Goal: Transaction & Acquisition: Purchase product/service

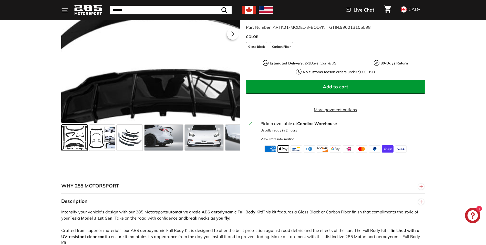
scroll to position [154, 0]
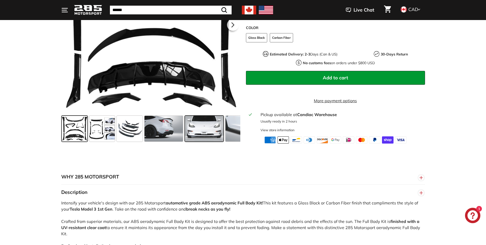
click at [205, 130] on span at bounding box center [204, 129] width 38 height 26
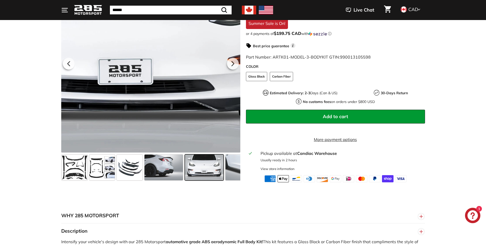
scroll to position [103, 0]
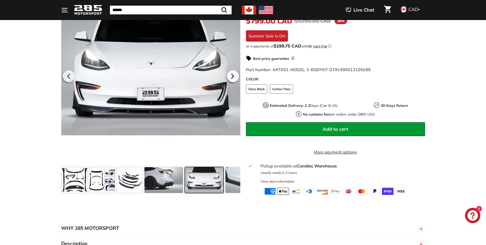
click at [235, 82] on icon at bounding box center [233, 76] width 12 height 12
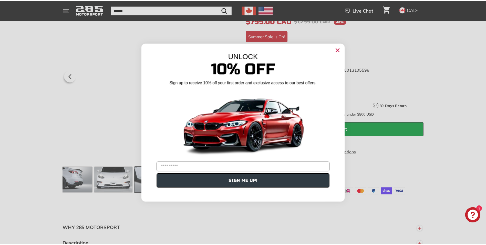
scroll to position [0, 94]
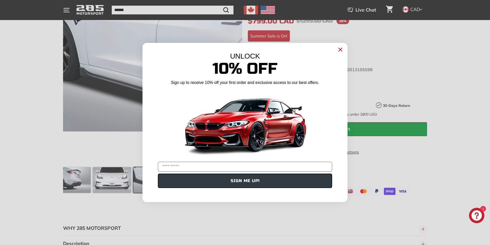
click at [340, 48] on circle "Close dialog" at bounding box center [341, 50] width 8 height 8
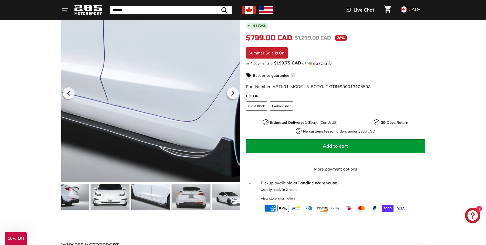
scroll to position [77, 0]
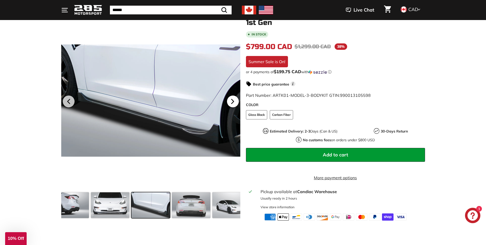
click at [233, 101] on icon at bounding box center [232, 101] width 2 height 4
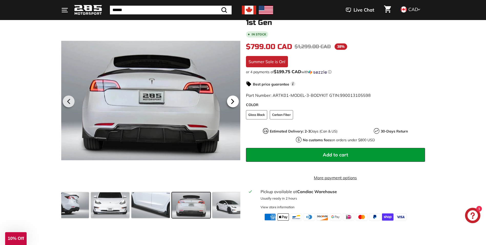
click at [233, 101] on icon at bounding box center [232, 101] width 2 height 4
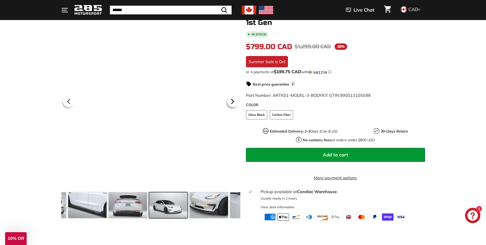
scroll to position [0, 175]
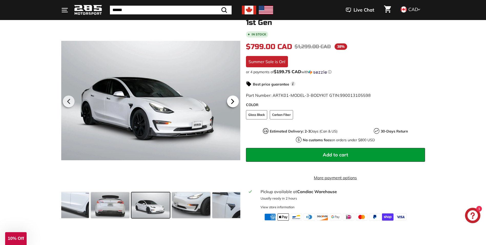
click at [233, 101] on icon at bounding box center [232, 101] width 2 height 4
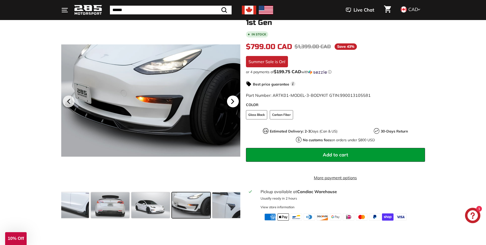
click at [233, 101] on icon at bounding box center [232, 101] width 2 height 4
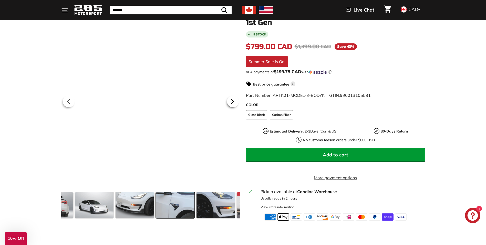
scroll to position [0, 255]
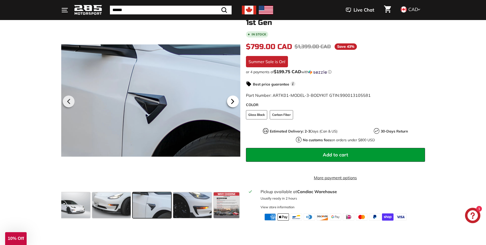
click at [233, 101] on icon at bounding box center [232, 101] width 2 height 4
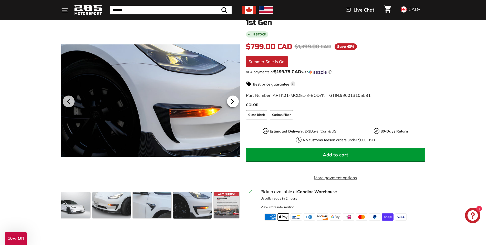
click at [233, 101] on icon at bounding box center [232, 101] width 2 height 4
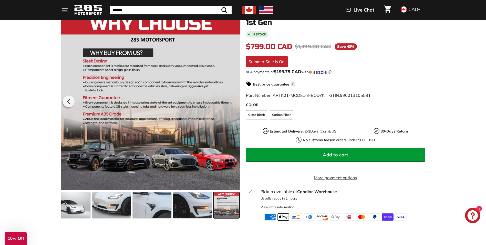
click at [233, 101] on div at bounding box center [150, 100] width 179 height 179
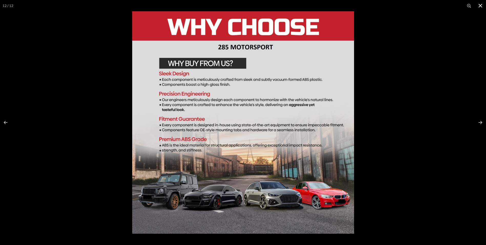
click at [480, 6] on button at bounding box center [480, 5] width 11 height 11
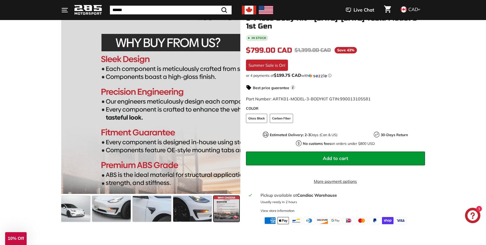
scroll to position [179, 0]
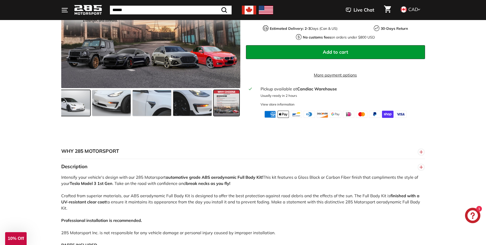
click at [69, 110] on span at bounding box center [71, 103] width 38 height 26
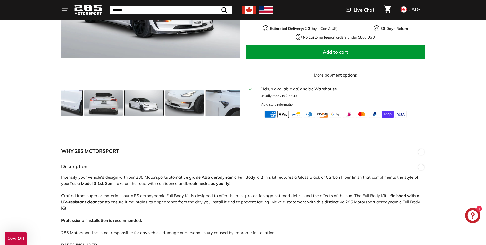
scroll to position [0, 175]
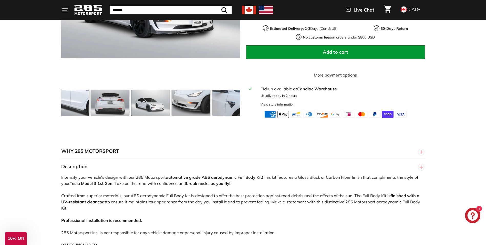
click at [78, 107] on span at bounding box center [69, 103] width 38 height 26
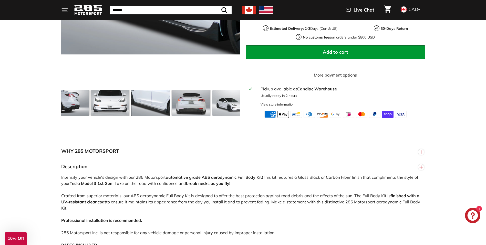
click at [73, 106] on span at bounding box center [69, 103] width 38 height 26
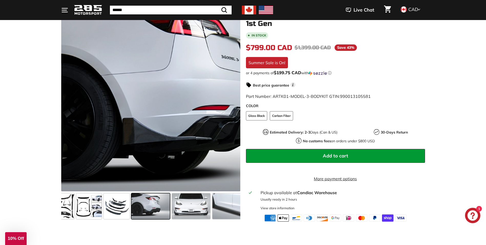
scroll to position [51, 0]
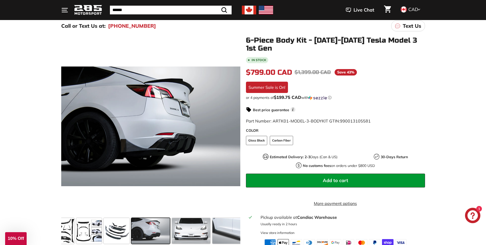
click at [68, 125] on icon at bounding box center [69, 127] width 12 height 12
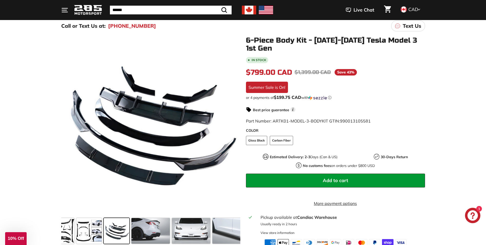
click at [68, 125] on icon at bounding box center [69, 127] width 12 height 12
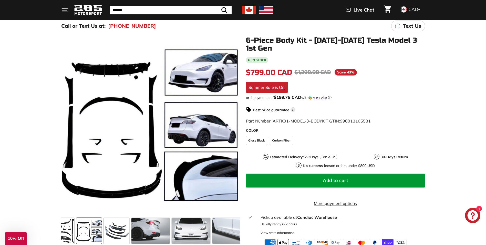
click at [68, 125] on icon at bounding box center [69, 127] width 12 height 12
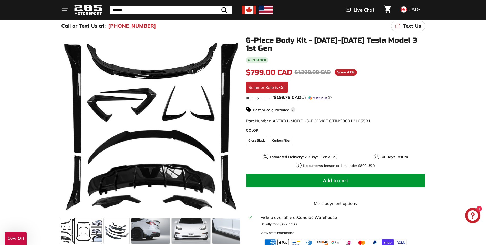
scroll to position [0, 0]
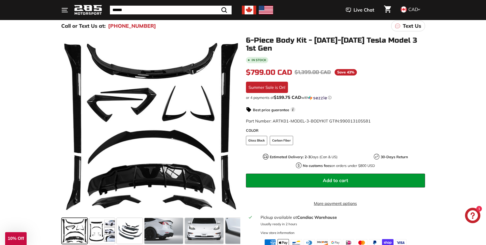
click at [68, 125] on div at bounding box center [150, 125] width 179 height 179
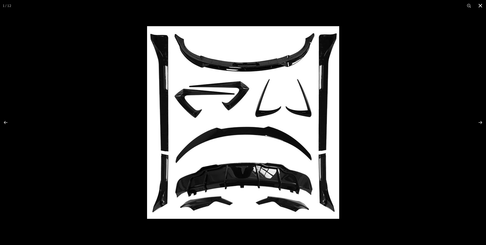
click at [481, 8] on button at bounding box center [480, 5] width 11 height 11
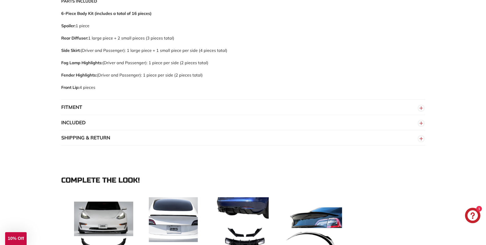
scroll to position [410, 0]
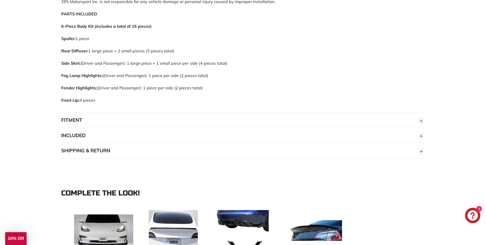
click at [73, 118] on button "FITMENT" at bounding box center [243, 119] width 364 height 15
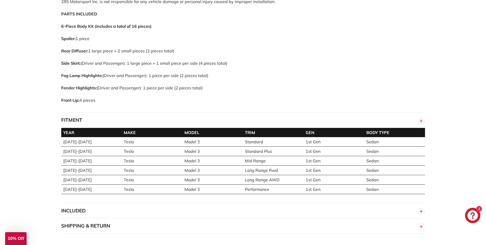
click at [74, 207] on button "INCLUDED" at bounding box center [243, 210] width 364 height 15
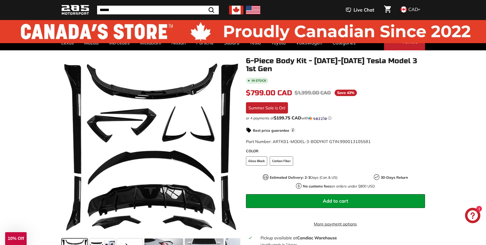
scroll to position [0, 0]
